Goal: Task Accomplishment & Management: Use online tool/utility

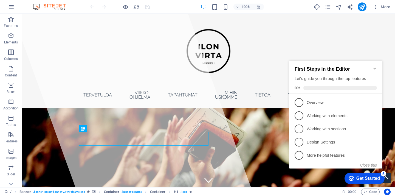
click at [375, 66] on icon "Minimize checklist" at bounding box center [375, 68] width 4 height 4
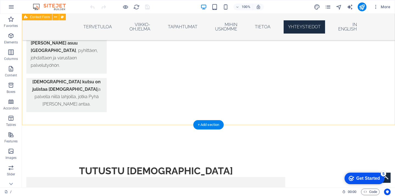
scroll to position [1085, 0]
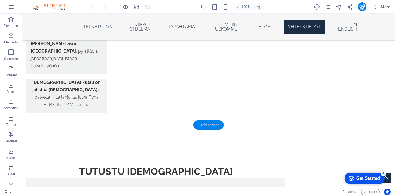
click at [206, 125] on div "+ Add section" at bounding box center [209, 124] width 30 height 9
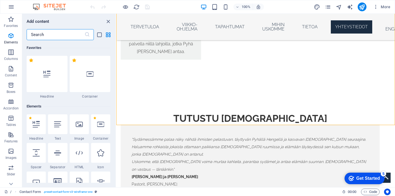
scroll to position [961, 0]
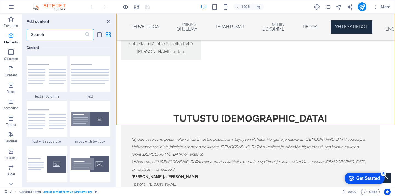
click at [58, 36] on input "text" at bounding box center [56, 34] width 58 height 11
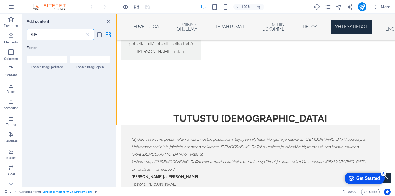
scroll to position [0, 0]
type input "G"
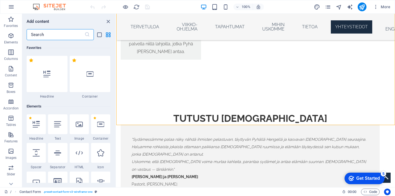
type input "f"
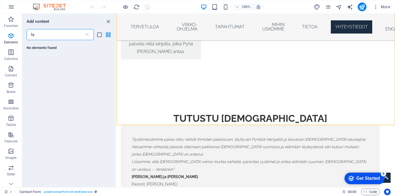
type input "l"
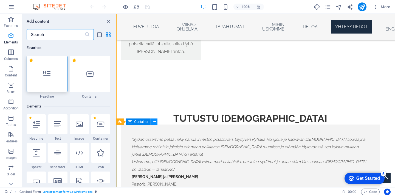
click at [155, 121] on icon at bounding box center [154, 122] width 3 height 6
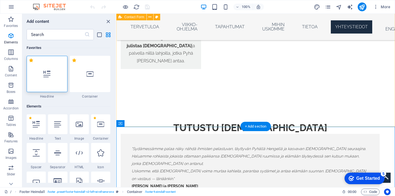
scroll to position [1075, 0]
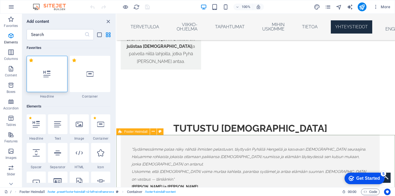
click at [118, 132] on div "Footer Heimdall" at bounding box center [132, 131] width 33 height 7
click at [153, 130] on icon at bounding box center [153, 131] width 3 height 6
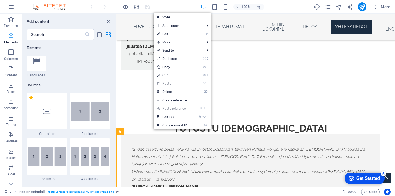
scroll to position [250, 0]
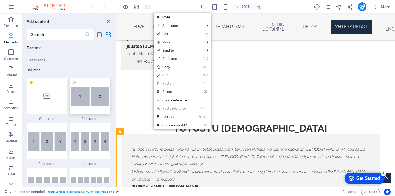
click at [80, 107] on div at bounding box center [90, 96] width 41 height 36
click at [116, 107] on div "Drag here to replace the existing content. Press “Ctrl” if you want to create a…" at bounding box center [255, 100] width 279 height 173
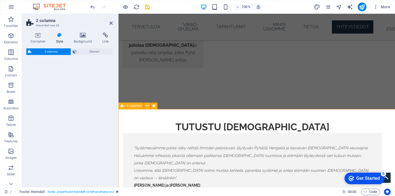
drag, startPoint x: 259, startPoint y: 125, endPoint x: 140, endPoint y: 112, distance: 119.6
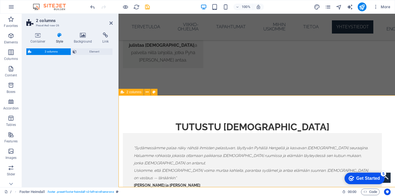
select select "rem"
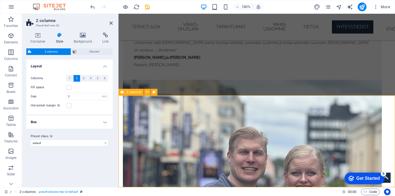
scroll to position [1290, 0]
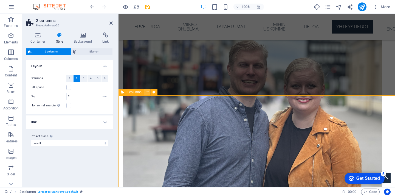
click at [148, 92] on icon at bounding box center [147, 92] width 3 height 6
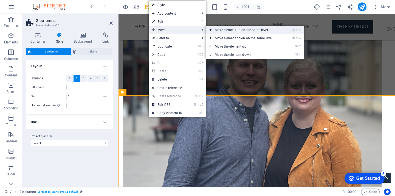
click at [229, 32] on link "⌘ ⇧ ⬆ Move element up on the same level" at bounding box center [244, 30] width 77 height 8
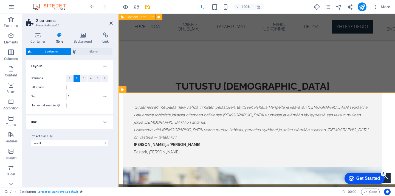
scroll to position [1118, 0]
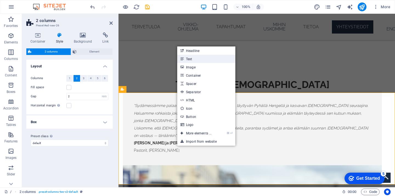
click at [195, 58] on link "Text" at bounding box center [206, 59] width 58 height 8
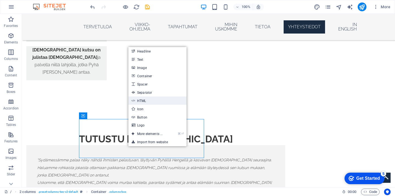
click at [156, 98] on link "HTML" at bounding box center [157, 100] width 58 height 8
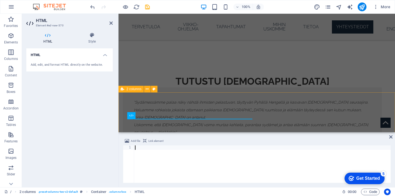
scroll to position [1115, 0]
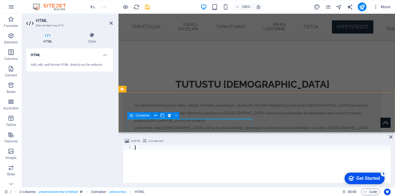
type textarea "</script>"
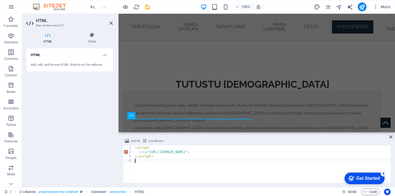
type textarea "</script>"
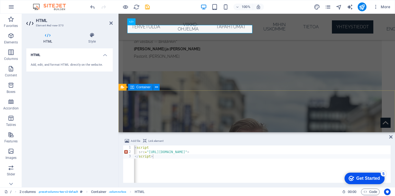
scroll to position [1208, 0]
click at [391, 138] on icon at bounding box center [391, 137] width 3 height 4
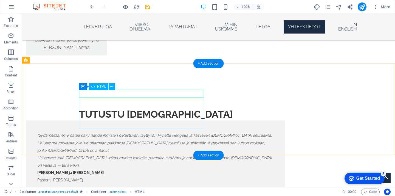
scroll to position [1129, 0]
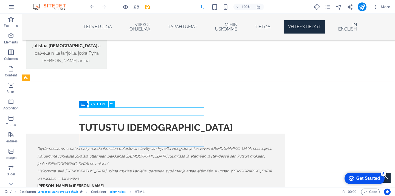
click at [102, 103] on span "HTML" at bounding box center [101, 103] width 9 height 3
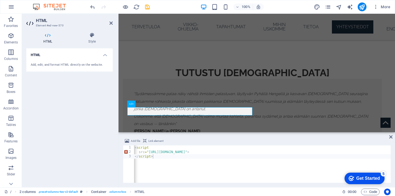
click at [154, 141] on span "Link element" at bounding box center [156, 141] width 15 height 7
click at [170, 160] on div "< script src = "[URL][DOMAIN_NAME]" > </ script >" at bounding box center [328, 167] width 389 height 45
type textarea "src="[URL][DOMAIN_NAME]"> </script>"
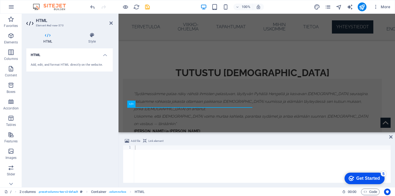
click at [154, 140] on span "Link element" at bounding box center [156, 141] width 15 height 7
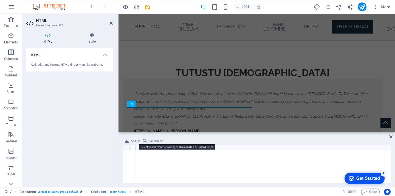
click at [131, 140] on span "Add file" at bounding box center [135, 141] width 9 height 7
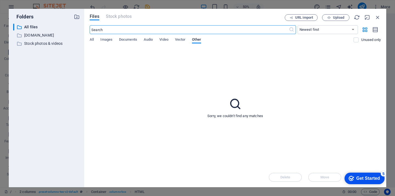
scroll to position [1174, 0]
click at [379, 16] on icon "button" at bounding box center [378, 17] width 6 height 6
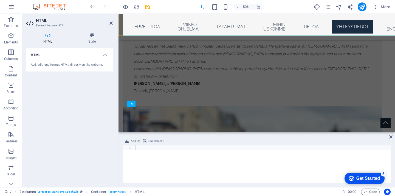
scroll to position [1126, 0]
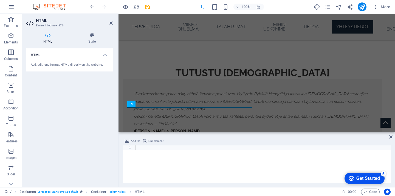
click at [149, 139] on span "Link element" at bounding box center [156, 141] width 15 height 7
click at [391, 135] on icon at bounding box center [391, 137] width 3 height 4
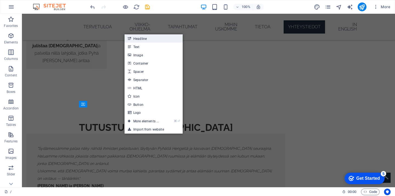
click at [150, 40] on link "Headline" at bounding box center [154, 38] width 58 height 8
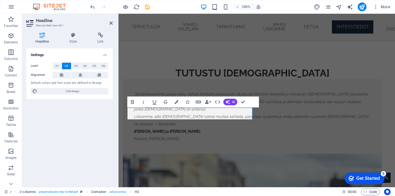
click at [197, 102] on icon "button" at bounding box center [198, 101] width 5 height 3
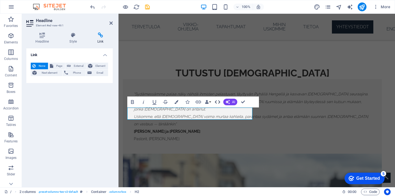
click at [218, 102] on icon "button" at bounding box center [217, 102] width 7 height 7
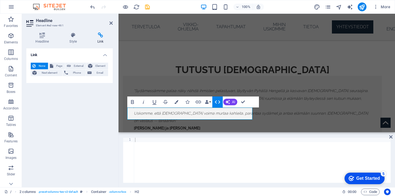
scroll to position [1126, 0]
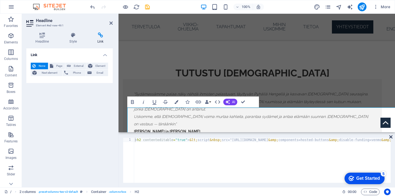
click at [391, 137] on icon at bounding box center [391, 137] width 3 height 4
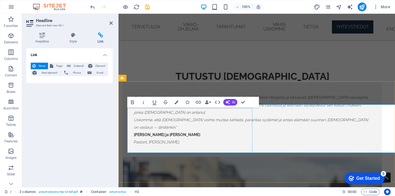
scroll to position [1129, 0]
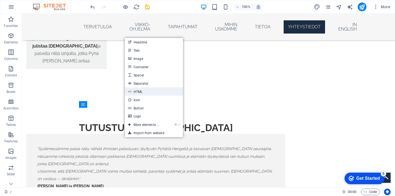
click at [142, 92] on link "HTML" at bounding box center [154, 91] width 58 height 8
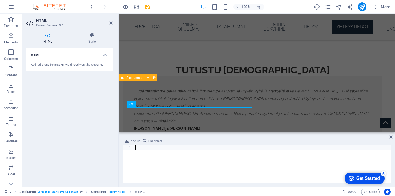
scroll to position [1126, 0]
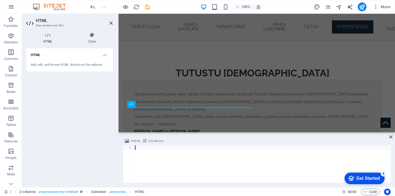
type textarea "</script>"
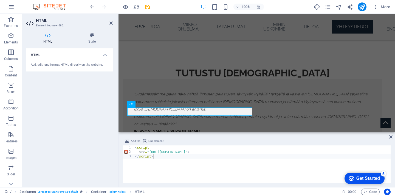
click at [75, 66] on div "Add, edit, and format HTML directly on the website." at bounding box center [70, 65] width 78 height 5
click at [92, 34] on icon at bounding box center [91, 34] width 41 height 5
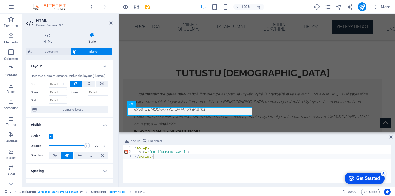
click at [127, 146] on div "1" at bounding box center [128, 147] width 11 height 4
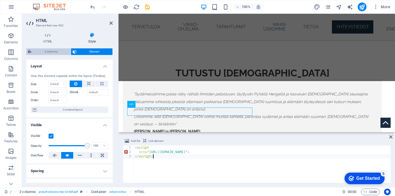
click at [54, 52] on span "2 columns" at bounding box center [51, 51] width 36 height 7
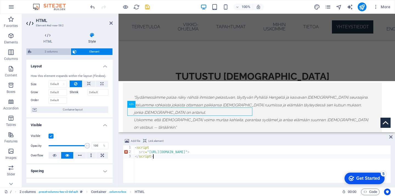
select select "rem"
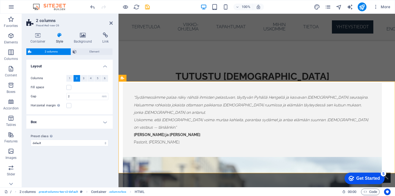
scroll to position [1129, 0]
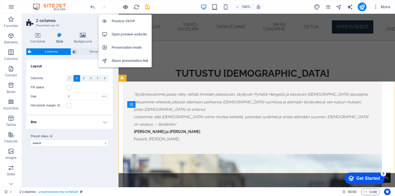
click at [127, 7] on icon "button" at bounding box center [125, 7] width 6 height 6
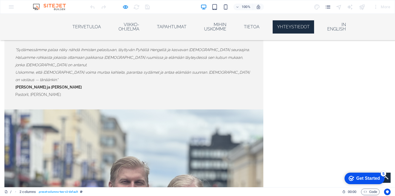
scroll to position [1251, 0]
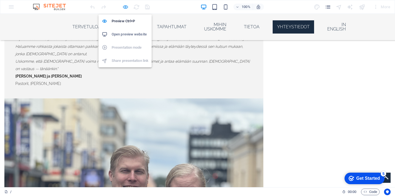
click at [127, 6] on icon "button" at bounding box center [125, 7] width 6 height 6
select select "rem"
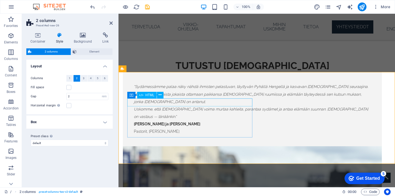
scroll to position [1134, 0]
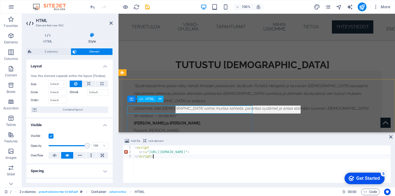
scroll to position [1131, 0]
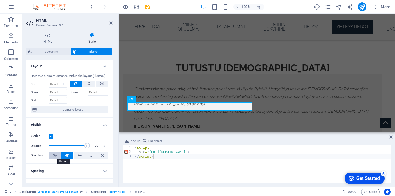
click at [54, 158] on icon at bounding box center [55, 155] width 4 height 7
click at [67, 155] on icon at bounding box center [67, 155] width 4 height 7
click at [45, 37] on icon at bounding box center [47, 34] width 43 height 5
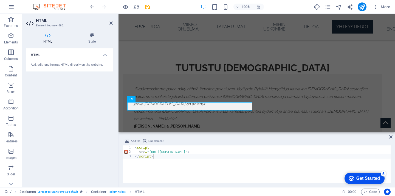
click at [105, 55] on h4 "HTML" at bounding box center [69, 53] width 86 height 10
click at [105, 55] on h4 "HTML" at bounding box center [69, 54] width 86 height 13
click at [158, 144] on span "Link element" at bounding box center [156, 141] width 15 height 7
click at [160, 158] on div "< script src = "[URL][DOMAIN_NAME]" > </ script >" at bounding box center [328, 168] width 389 height 46
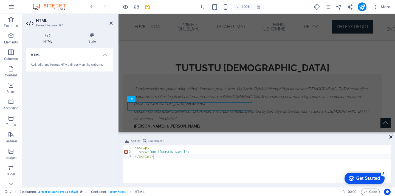
click at [391, 137] on icon at bounding box center [391, 137] width 3 height 4
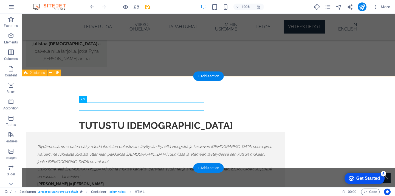
scroll to position [1134, 0]
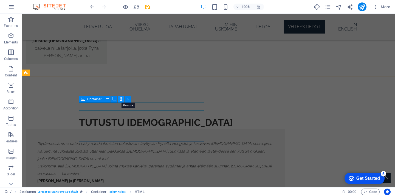
click at [121, 98] on icon at bounding box center [121, 99] width 3 height 6
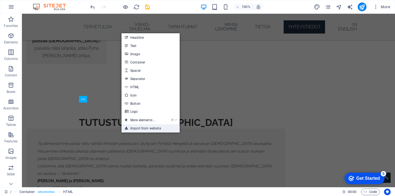
click at [148, 129] on link "Import from website" at bounding box center [151, 128] width 58 height 8
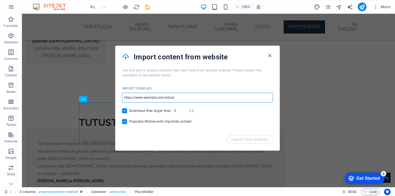
click at [171, 98] on input "url" at bounding box center [197, 98] width 151 height 10
paste input "<script src="[URL][DOMAIN_NAME]"> </script>"
type input "<script src="[URL][DOMAIN_NAME]"> </script>"
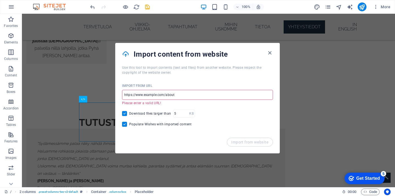
scroll to position [0, 0]
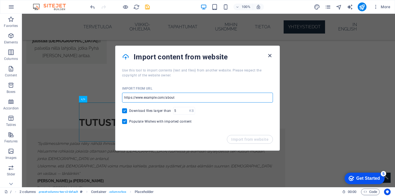
click at [271, 55] on icon "button" at bounding box center [270, 55] width 6 height 6
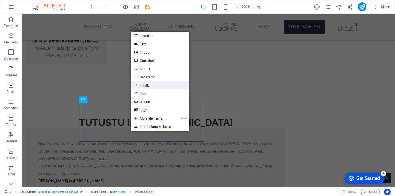
click at [145, 85] on link "HTML" at bounding box center [160, 85] width 58 height 8
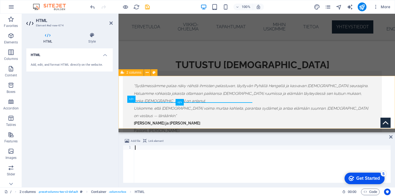
scroll to position [1131, 0]
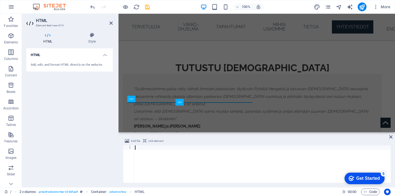
type textarea "</script>"
click at [126, 151] on div "2" at bounding box center [128, 152] width 11 height 4
type textarea "<script src="[URL][DOMAIN_NAME]""
click at [167, 170] on div "< script src = "[URL][DOMAIN_NAME]" crossorigin = "anonymous" async > </ script…" at bounding box center [335, 167] width 403 height 45
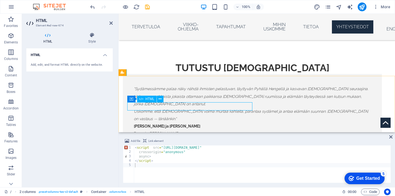
click at [141, 98] on icon at bounding box center [141, 99] width 4 height 7
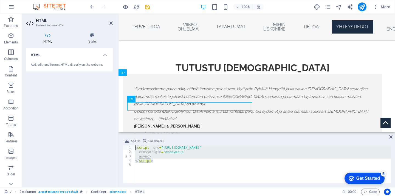
drag, startPoint x: 159, startPoint y: 161, endPoint x: 131, endPoint y: 142, distance: 33.5
click at [131, 142] on div "Add file Link element </script> 1 2 3 4 5 < script src = "[URL][DOMAIN_NAME]" c…" at bounding box center [257, 160] width 268 height 45
type textarea "<script src="[URL][DOMAIN_NAME]" crossorigin="anonymous""
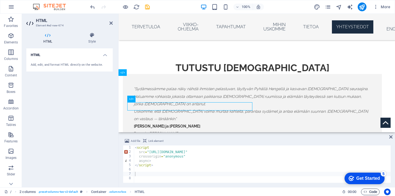
click at [376, 193] on span "Code" at bounding box center [371, 191] width 14 height 7
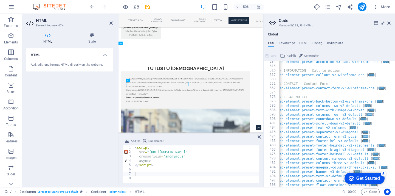
scroll to position [0, 2]
click at [388, 23] on icon at bounding box center [389, 23] width 3 height 4
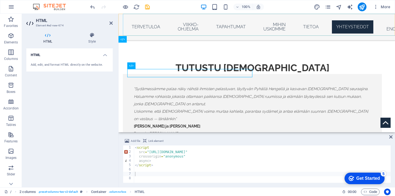
scroll to position [1164, 0]
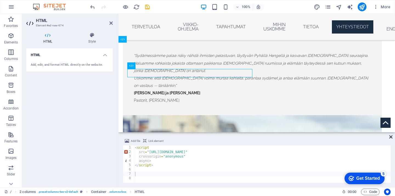
click at [391, 137] on icon at bounding box center [391, 137] width 3 height 4
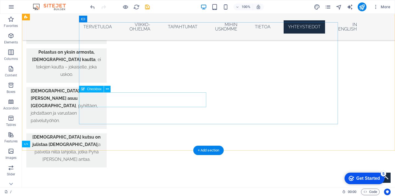
scroll to position [1118, 0]
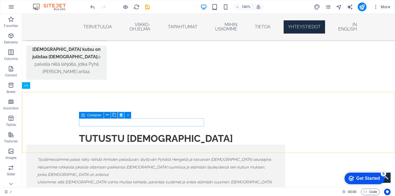
click at [120, 114] on icon at bounding box center [121, 115] width 3 height 6
click at [121, 114] on icon at bounding box center [121, 115] width 3 height 6
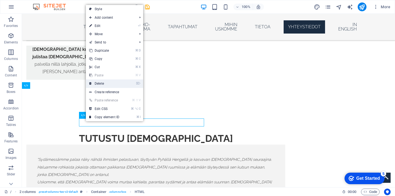
click at [103, 83] on link "⌦ Delete" at bounding box center [104, 83] width 37 height 8
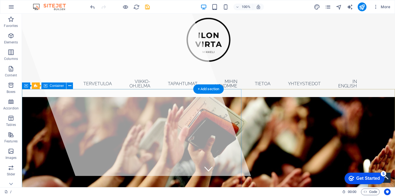
scroll to position [16, 0]
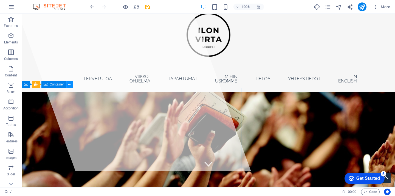
click at [70, 85] on icon at bounding box center [69, 85] width 3 height 6
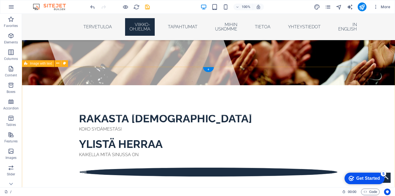
scroll to position [65, 0]
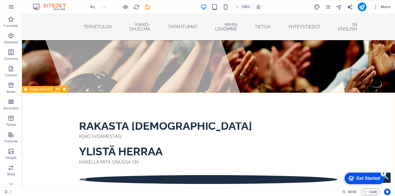
click at [58, 89] on icon at bounding box center [57, 89] width 3 height 6
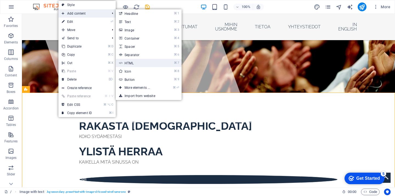
click at [145, 63] on link "⌘ 7 HTML" at bounding box center [138, 63] width 45 height 8
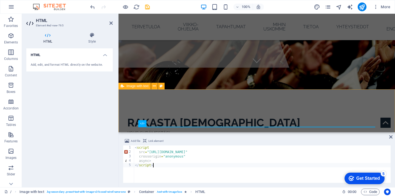
type textarea "</script>"
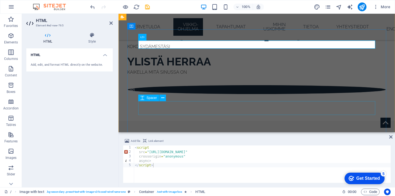
scroll to position [151, 0]
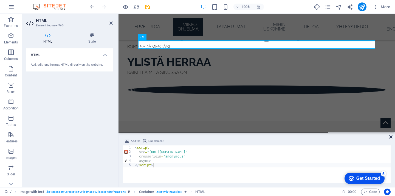
click at [390, 135] on icon at bounding box center [391, 137] width 3 height 4
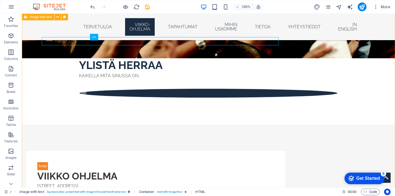
scroll to position [154, 0]
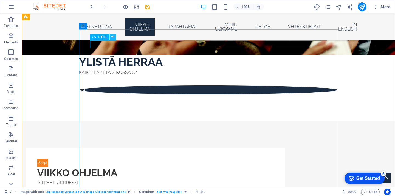
click at [113, 37] on icon at bounding box center [112, 37] width 3 height 6
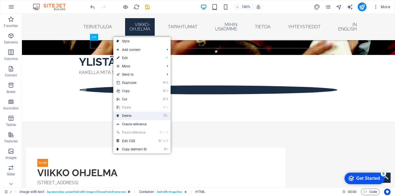
click at [136, 113] on link "⌦ Delete" at bounding box center [131, 115] width 37 height 8
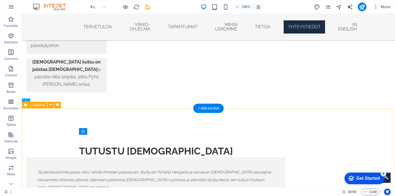
scroll to position [1211, 0]
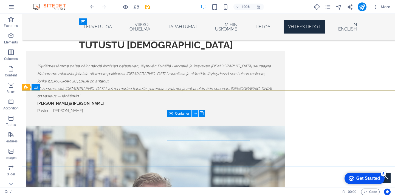
click at [197, 113] on button at bounding box center [195, 113] width 7 height 7
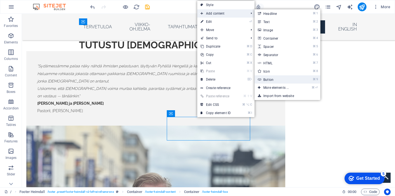
click at [274, 78] on link "⌘ 9 Button" at bounding box center [277, 79] width 45 height 8
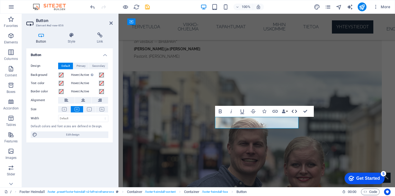
click at [297, 112] on icon "button" at bounding box center [294, 111] width 7 height 7
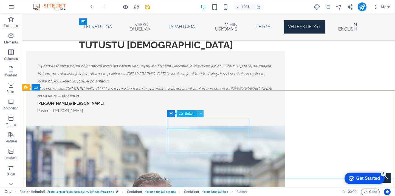
click at [200, 112] on icon at bounding box center [200, 113] width 3 height 6
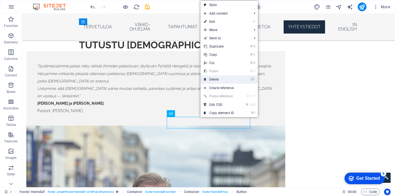
click at [217, 82] on link "⌦ Delete" at bounding box center [219, 79] width 37 height 8
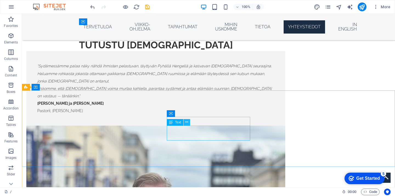
click at [189, 122] on button at bounding box center [187, 122] width 7 height 7
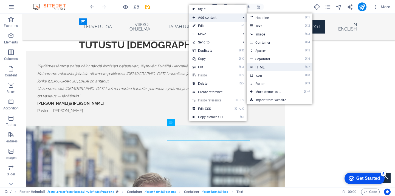
drag, startPoint x: 267, startPoint y: 68, endPoint x: 101, endPoint y: 87, distance: 167.5
click at [267, 68] on link "⌘ 7 HTML" at bounding box center [269, 67] width 45 height 8
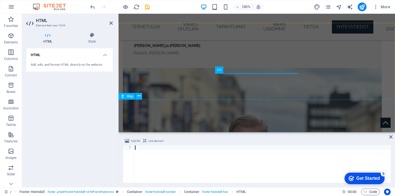
scroll to position [1276, 0]
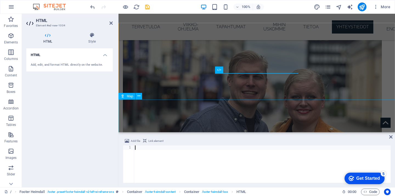
type textarea "</form>"
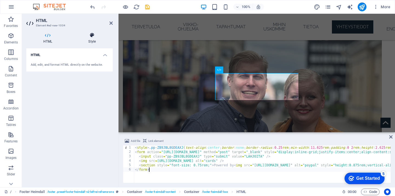
click at [93, 36] on icon at bounding box center [91, 34] width 41 height 5
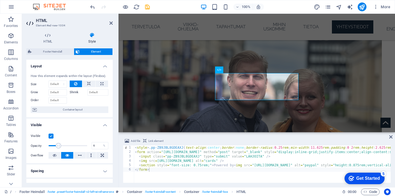
drag, startPoint x: 86, startPoint y: 146, endPoint x: 51, endPoint y: 146, distance: 35.1
click at [56, 146] on span at bounding box center [58, 145] width 5 height 5
type input "100"
drag, startPoint x: 51, startPoint y: 146, endPoint x: 103, endPoint y: 148, distance: 52.8
click at [103, 148] on div "Opacity 100 %" at bounding box center [70, 145] width 78 height 8
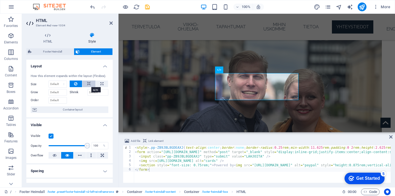
click at [91, 85] on button at bounding box center [88, 83] width 13 height 7
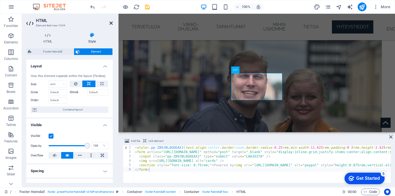
click at [111, 21] on icon at bounding box center [111, 23] width 3 height 4
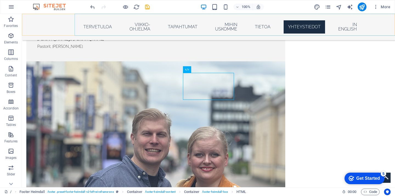
scroll to position [1279, 0]
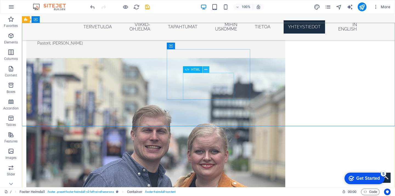
click at [206, 70] on icon at bounding box center [206, 70] width 3 height 6
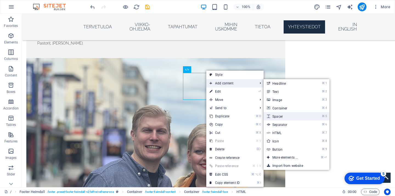
click at [285, 116] on link "⌘ 5 Spacer" at bounding box center [286, 116] width 45 height 8
select select "px"
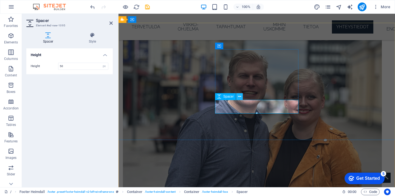
click at [239, 97] on icon at bounding box center [239, 97] width 3 height 6
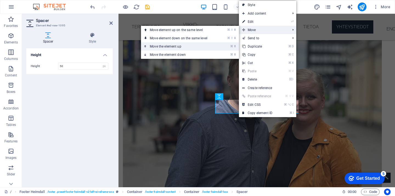
click at [197, 46] on link "⌘ ⬆ Move the element up" at bounding box center [179, 46] width 77 height 8
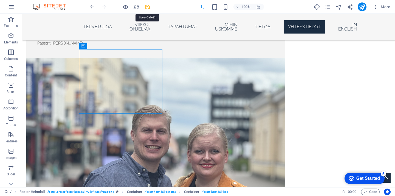
click at [147, 9] on icon "save" at bounding box center [147, 7] width 6 height 6
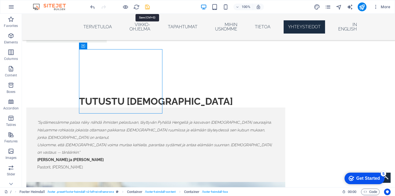
select select "rem"
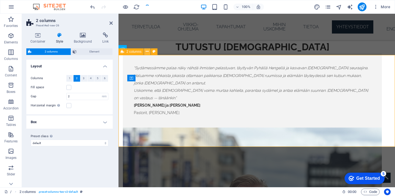
click at [147, 53] on icon at bounding box center [147, 52] width 3 height 6
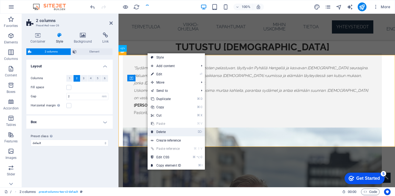
click at [169, 130] on link "⌦ Delete" at bounding box center [166, 132] width 37 height 8
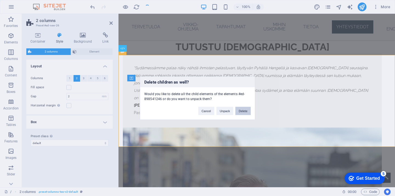
click at [241, 112] on button "Delete" at bounding box center [243, 111] width 15 height 8
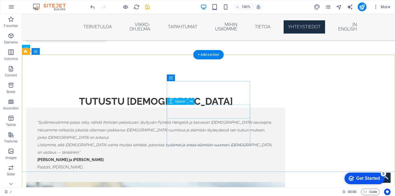
scroll to position [1155, 0]
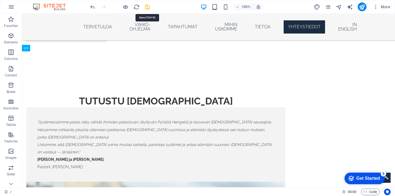
click at [147, 10] on icon "save" at bounding box center [147, 7] width 6 height 6
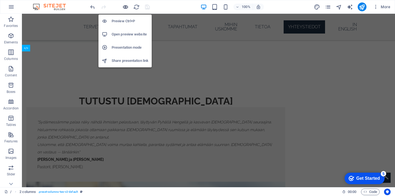
click at [124, 8] on icon "button" at bounding box center [125, 7] width 6 height 6
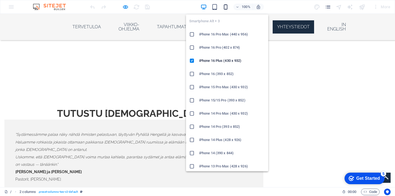
click at [225, 10] on icon "button" at bounding box center [226, 7] width 6 height 6
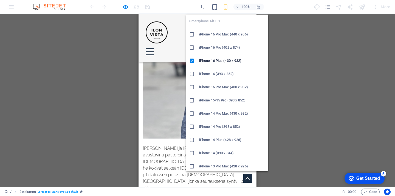
scroll to position [1170, 0]
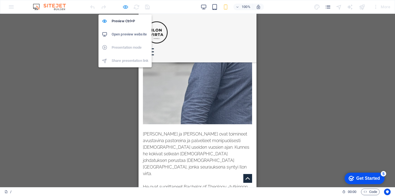
click at [124, 7] on icon "button" at bounding box center [125, 7] width 6 height 6
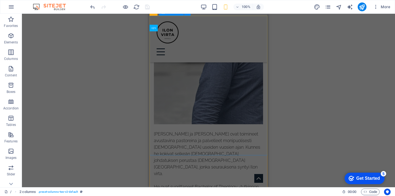
scroll to position [1185, 0]
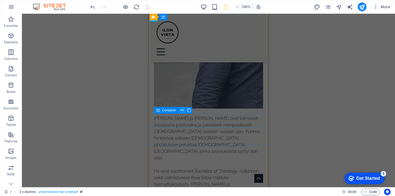
click at [181, 109] on icon at bounding box center [182, 110] width 3 height 6
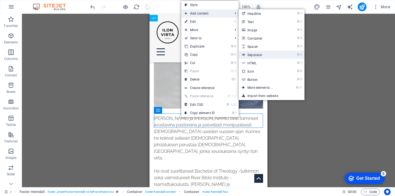
click at [263, 54] on link "⌘ 6 Separator" at bounding box center [261, 55] width 45 height 8
select select "%"
select select "px"
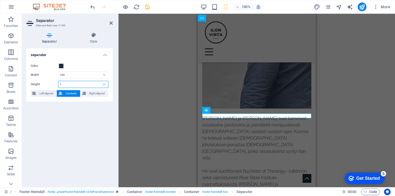
click at [77, 86] on input "1" at bounding box center [83, 84] width 50 height 7
click at [83, 86] on input "10" at bounding box center [83, 84] width 50 height 7
type input "1"
type input "20"
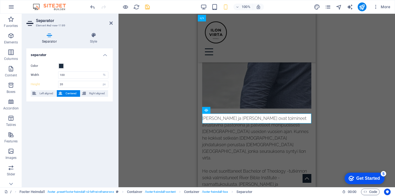
click at [83, 113] on div "separator Color Width 100 px rem % vh vw Height 20 px rem vh vw Left aligned Ce…" at bounding box center [69, 115] width 86 height 134
click at [110, 22] on icon at bounding box center [111, 23] width 3 height 4
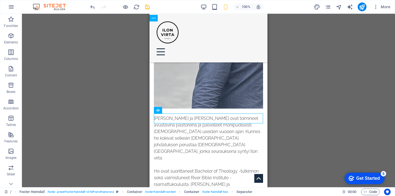
click at [150, 108] on iframe at bounding box center [209, 100] width 118 height 173
click at [130, 108] on div "H1 Banner Banner Container Container Image Menu Bar Menu Container Banner Conta…" at bounding box center [208, 100] width 373 height 173
click at [130, 7] on div at bounding box center [119, 6] width 61 height 9
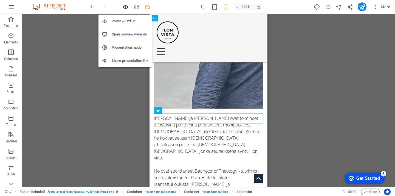
click at [127, 7] on icon "button" at bounding box center [125, 7] width 6 height 6
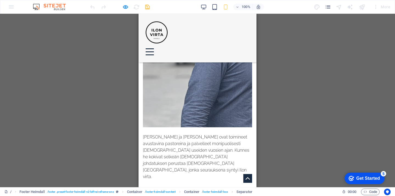
scroll to position [1158, 0]
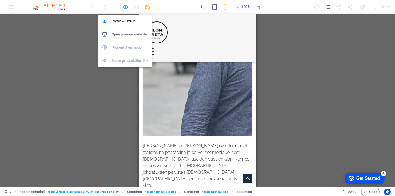
click at [126, 8] on icon "button" at bounding box center [125, 7] width 6 height 6
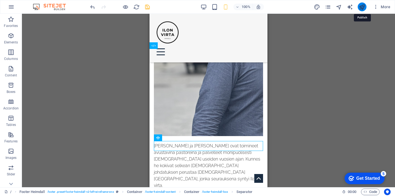
click at [362, 7] on icon "publish" at bounding box center [362, 7] width 6 height 6
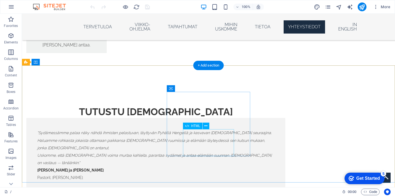
scroll to position [1146, 0]
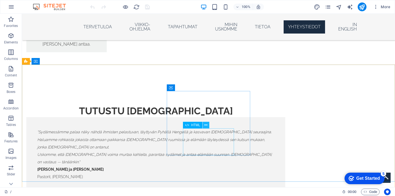
click at [206, 125] on icon at bounding box center [206, 125] width 3 height 6
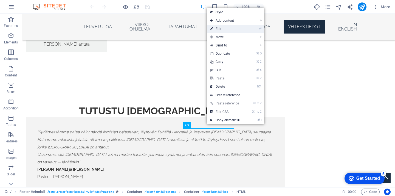
drag, startPoint x: 239, startPoint y: 28, endPoint x: 122, endPoint y: 14, distance: 117.2
click at [239, 28] on link "⏎ Edit" at bounding box center [225, 29] width 37 height 8
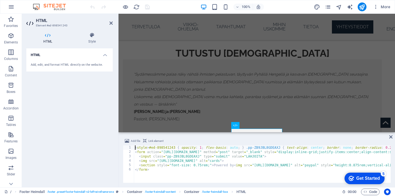
scroll to position [1142, 0]
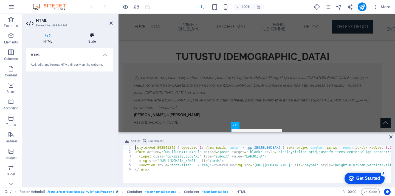
click at [91, 35] on icon at bounding box center [91, 34] width 41 height 5
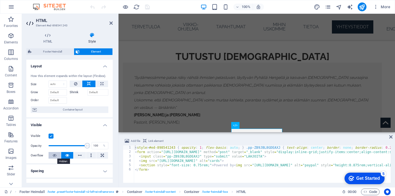
click at [53, 155] on icon at bounding box center [55, 155] width 4 height 7
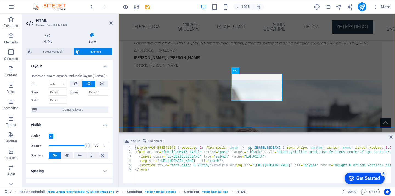
scroll to position [1200, 0]
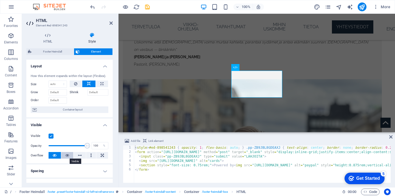
click at [66, 156] on icon at bounding box center [67, 155] width 4 height 7
type input "100"
drag, startPoint x: 85, startPoint y: 146, endPoint x: 104, endPoint y: 148, distance: 19.4
click at [104, 148] on div "Opacity 100 %" at bounding box center [70, 145] width 78 height 8
click at [51, 136] on label at bounding box center [51, 135] width 5 height 5
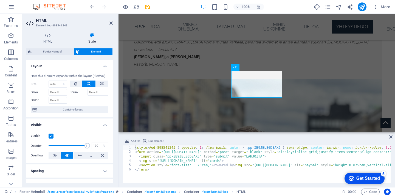
click at [0, 0] on input "Visible" at bounding box center [0, 0] width 0 height 0
click at [148, 9] on icon "save" at bounding box center [147, 7] width 6 height 6
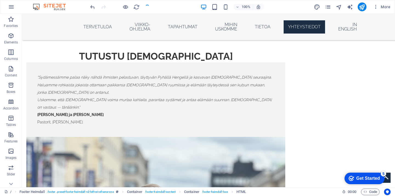
scroll to position [1203, 0]
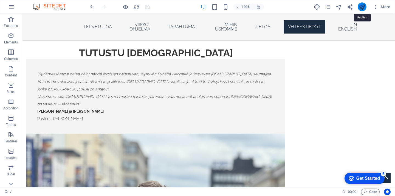
click at [363, 5] on icon "publish" at bounding box center [362, 7] width 6 height 6
